Goal: Information Seeking & Learning: Learn about a topic

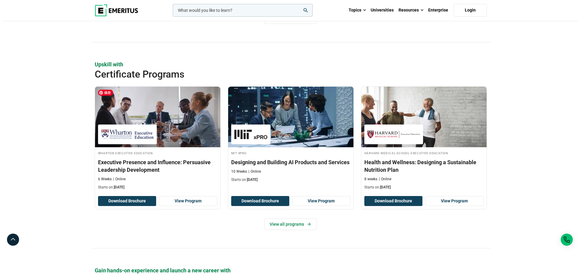
scroll to position [575, 0]
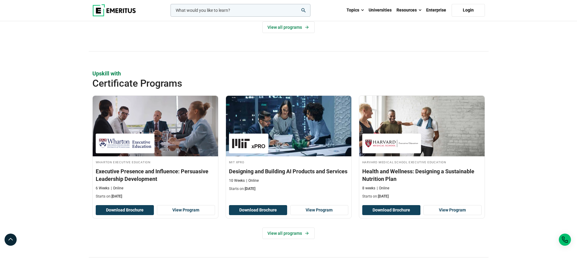
click at [221, 10] on input "woocommerce-product-search-field-0" at bounding box center [241, 10] width 140 height 13
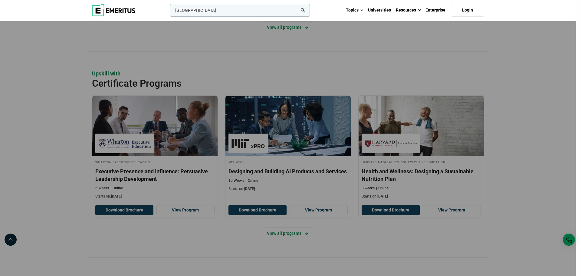
type input "[GEOGRAPHIC_DATA]"
click at [169, 12] on button "search" at bounding box center [169, 12] width 0 height 0
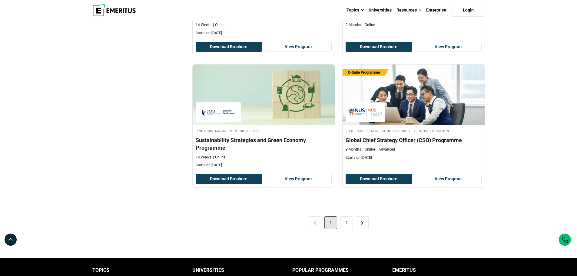
scroll to position [1211, 0]
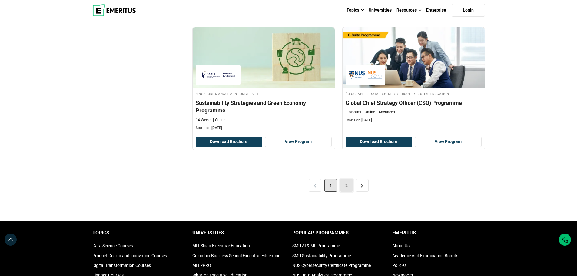
click at [346, 187] on link "2" at bounding box center [346, 185] width 13 height 13
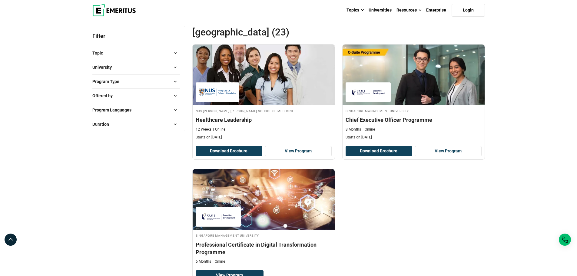
scroll to position [61, 0]
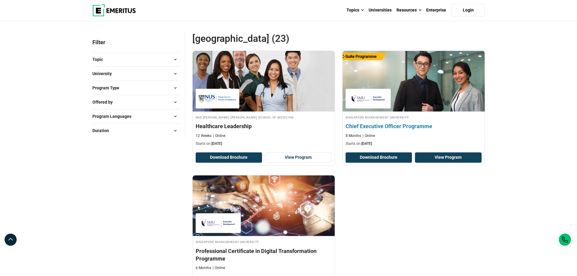
click at [452, 158] on link "View Program" at bounding box center [448, 157] width 67 height 10
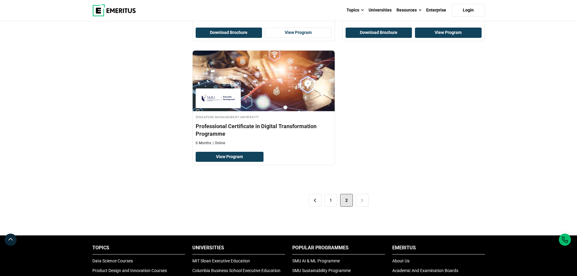
scroll to position [242, 0]
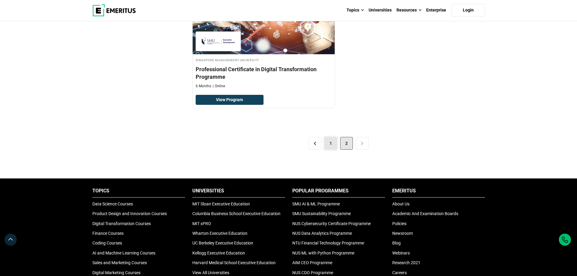
click at [331, 145] on link "1" at bounding box center [330, 143] width 13 height 13
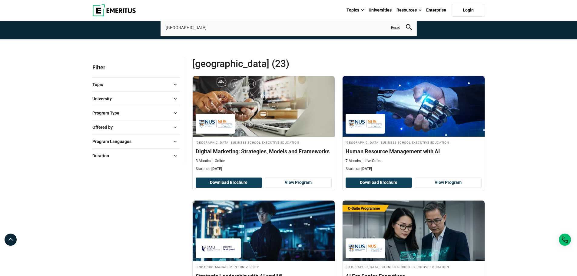
scroll to position [91, 0]
